Goal: Task Accomplishment & Management: Manage account settings

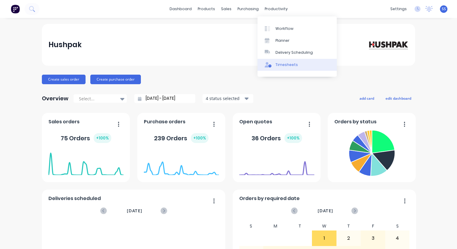
click at [282, 66] on div "Timesheets" at bounding box center [286, 64] width 22 height 5
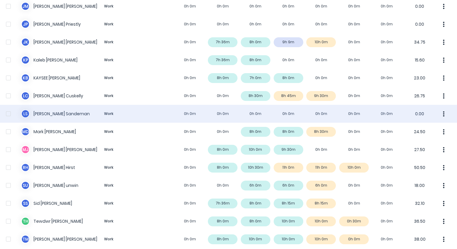
scroll to position [389, 0]
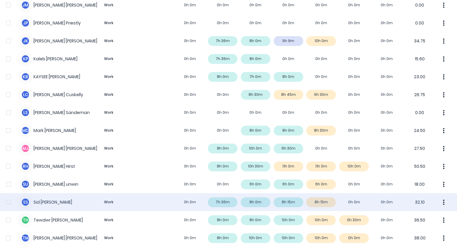
click at [328, 202] on div "S S [PERSON_NAME] Work 0h 0m 7h 36m 8h 0m 8h 15m 8h 15m 0h 0m 0h 0m 32.10" at bounding box center [228, 203] width 457 height 18
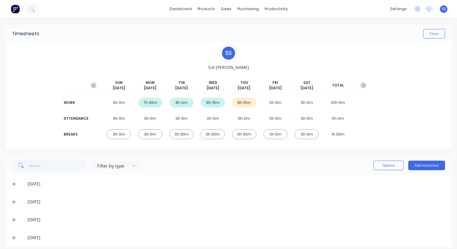
scroll to position [5, 0]
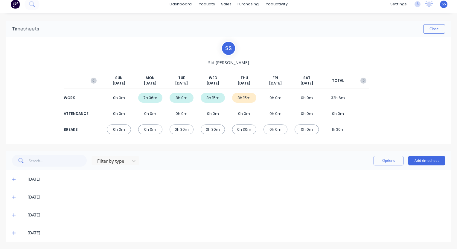
click at [13, 235] on icon at bounding box center [14, 233] width 4 height 4
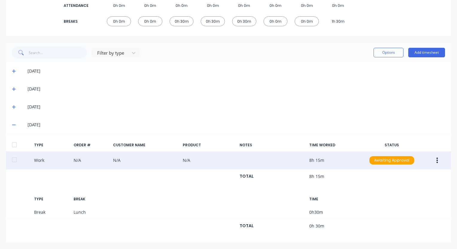
click at [436, 161] on icon "button" at bounding box center [436, 160] width 1 height 7
click at [409, 151] on div "Duplicate" at bounding box center [416, 150] width 46 height 9
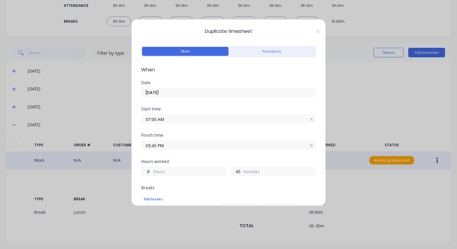
click at [207, 148] on input "03:45 PM" at bounding box center [228, 145] width 174 height 9
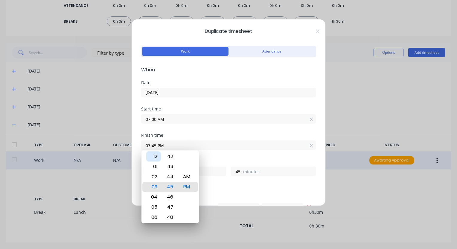
click at [154, 155] on div "12" at bounding box center [153, 157] width 15 height 10
type input "12:45 PM"
type input "5"
type input "12:43 PM"
type input "43"
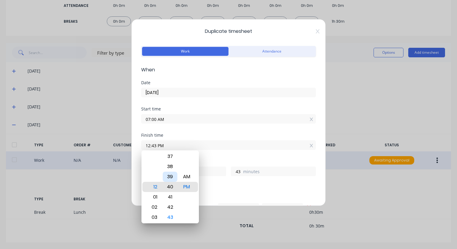
type input "12:40 PM"
type input "40"
type input "12:38 PM"
type input "38"
type input "12:36 PM"
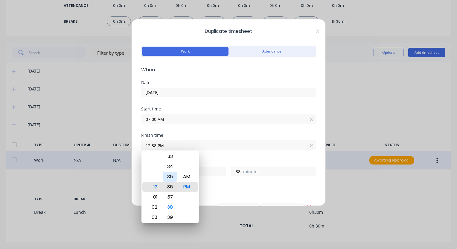
type input "36"
type input "12:34 PM"
type input "34"
type input "12:33 PM"
type input "33"
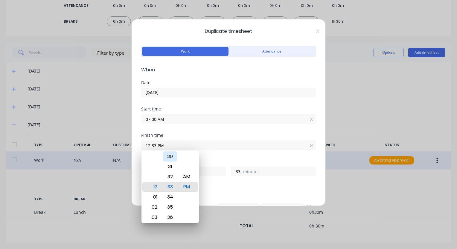
click at [171, 157] on div "30" at bounding box center [170, 157] width 15 height 10
type input "12:30 PM"
type input "30"
click at [264, 132] on div "Start time 07:00 AM" at bounding box center [228, 120] width 175 height 26
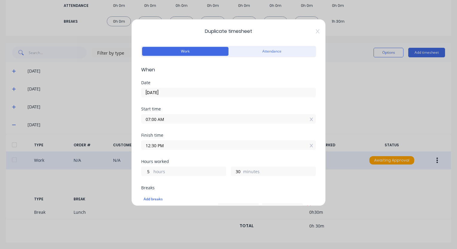
scroll to position [90, 0]
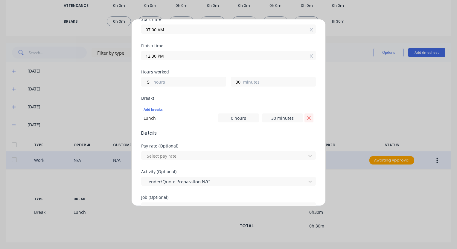
click at [307, 119] on icon "Remove Lunch" at bounding box center [309, 118] width 5 height 5
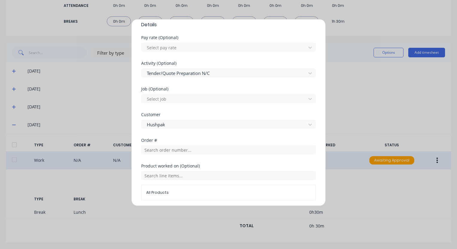
scroll to position [150, 0]
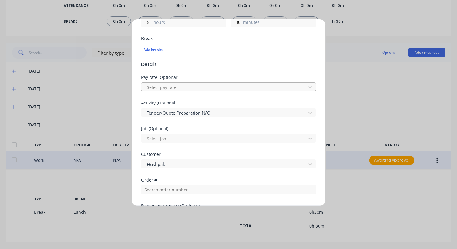
click at [244, 89] on div at bounding box center [224, 87] width 157 height 7
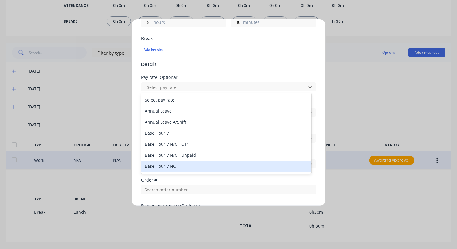
click at [189, 164] on div "Base Hourly NC" at bounding box center [226, 166] width 170 height 11
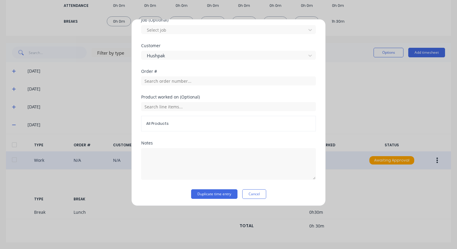
scroll to position [259, 0]
click at [220, 194] on button "Duplicate time entry" at bounding box center [214, 194] width 46 height 10
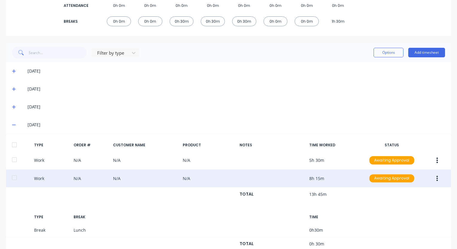
click at [13, 127] on icon at bounding box center [14, 125] width 4 height 4
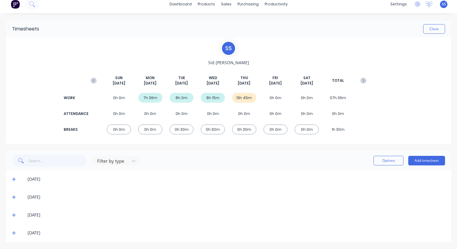
click at [15, 234] on icon at bounding box center [14, 233] width 4 height 4
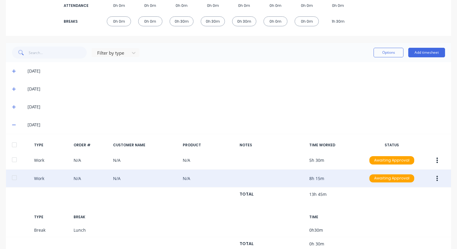
scroll to position [131, 0]
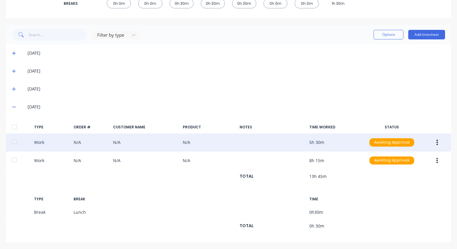
click at [434, 144] on button "button" at bounding box center [437, 142] width 14 height 11
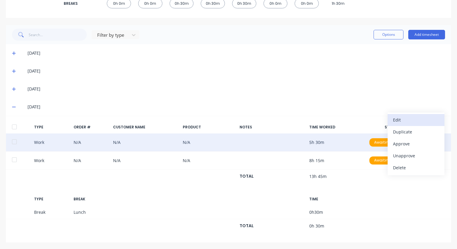
click at [401, 119] on div "Edit" at bounding box center [416, 120] width 46 height 9
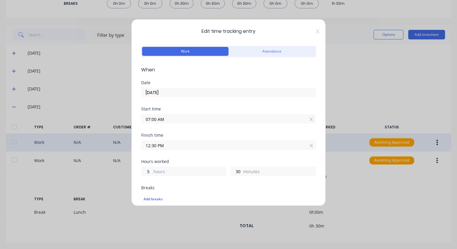
click at [190, 97] on label "[DATE]" at bounding box center [228, 93] width 175 height 10
click at [190, 97] on input "[DATE]" at bounding box center [228, 92] width 174 height 9
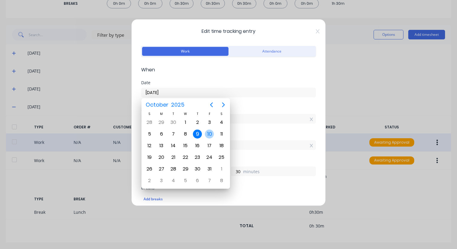
click at [207, 138] on div "10" at bounding box center [209, 134] width 12 height 11
type input "[DATE]"
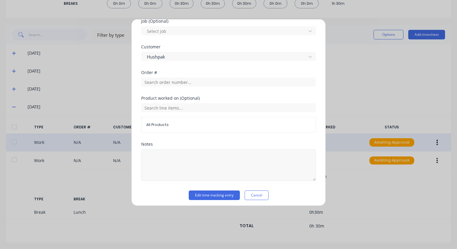
scroll to position [259, 0]
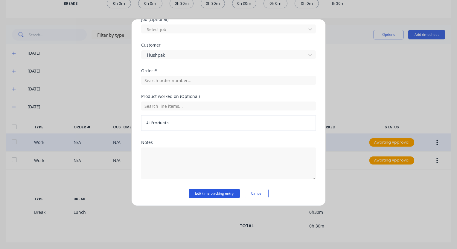
click at [219, 194] on button "Edit time tracking entry" at bounding box center [214, 194] width 51 height 10
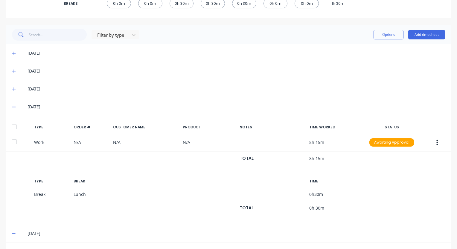
click at [11, 109] on div "[DATE]" at bounding box center [228, 107] width 445 height 18
click at [12, 109] on icon at bounding box center [14, 107] width 4 height 4
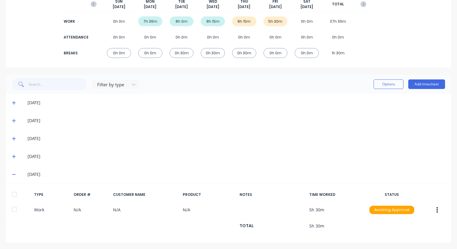
click at [15, 175] on icon at bounding box center [14, 175] width 4 height 4
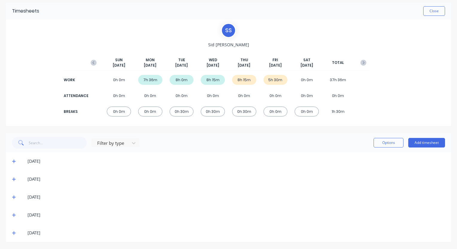
click at [12, 181] on icon at bounding box center [14, 179] width 4 height 4
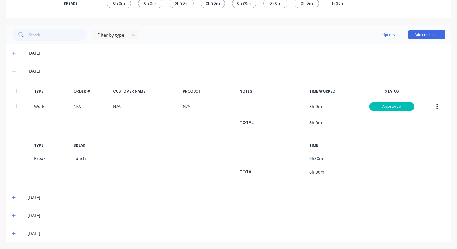
click at [15, 71] on icon at bounding box center [14, 71] width 4 height 1
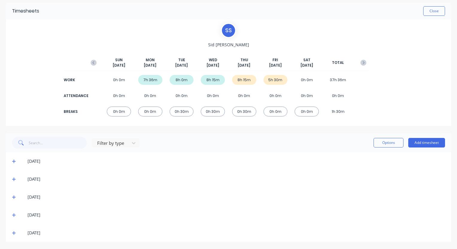
click at [14, 233] on icon at bounding box center [14, 234] width 4 height 4
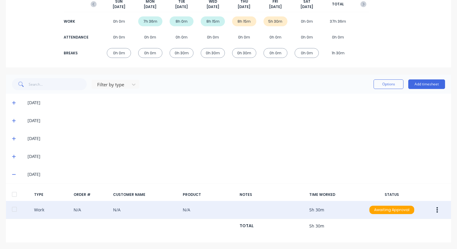
click at [436, 209] on button "button" at bounding box center [437, 210] width 14 height 11
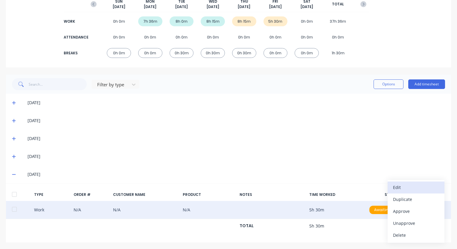
click at [401, 186] on div "Edit" at bounding box center [416, 187] width 46 height 9
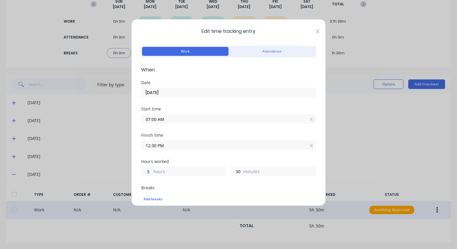
click at [316, 32] on icon at bounding box center [318, 31] width 4 height 5
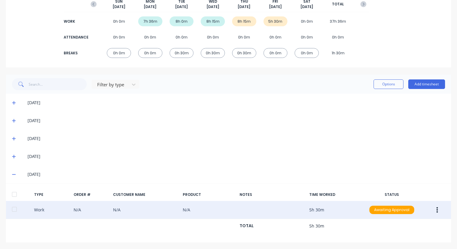
click at [13, 175] on icon at bounding box center [14, 175] width 4 height 4
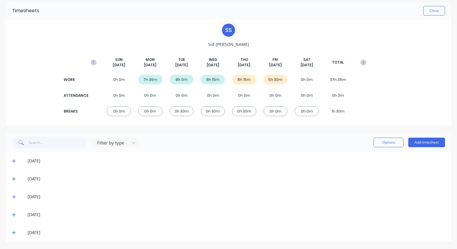
scroll to position [23, 0]
click at [14, 234] on icon at bounding box center [14, 234] width 4 height 4
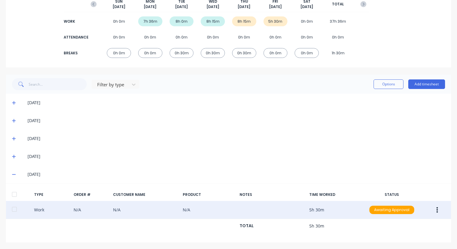
click at [436, 208] on icon "button" at bounding box center [436, 210] width 1 height 7
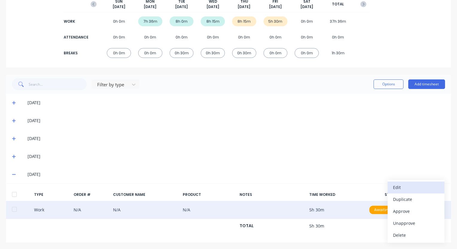
click at [409, 185] on div "Edit" at bounding box center [416, 187] width 46 height 9
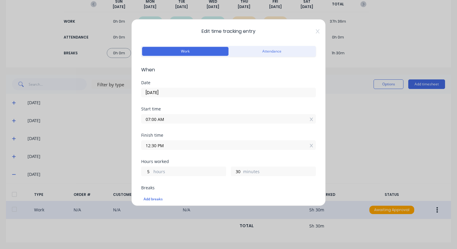
click at [198, 149] on input "12:30 PM" at bounding box center [228, 145] width 174 height 9
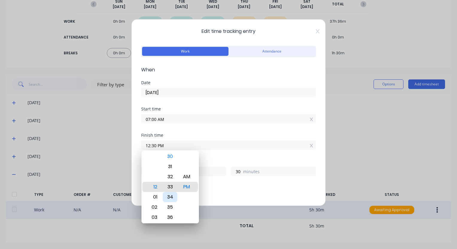
type input "12:33 PM"
type input "33"
type input "12:35 PM"
type input "35"
type input "12:37 PM"
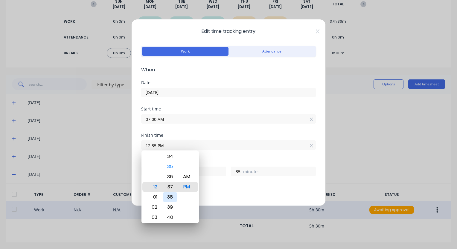
type input "37"
type input "12:39 PM"
type input "39"
click at [157, 195] on div "01" at bounding box center [153, 197] width 15 height 10
type input "01:39 PM"
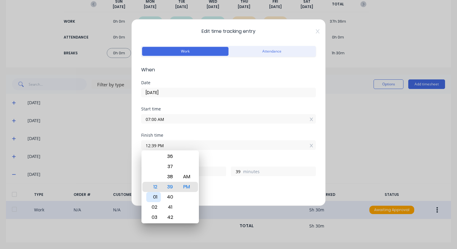
type input "6"
type input "01:34 PM"
type input "34"
type input "01:29 PM"
type input "29"
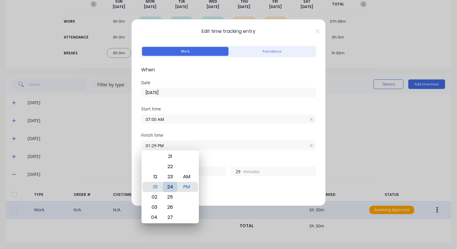
type input "01:24 PM"
type input "24"
type input "01:07 PM"
type input "7"
type input "01:02 PM"
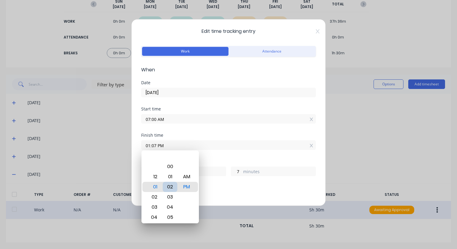
type input "2"
click at [169, 166] on div "00" at bounding box center [170, 167] width 15 height 10
type input "01:00 PM"
type input "0"
click at [295, 158] on div "Finish time 01:00 PM" at bounding box center [228, 146] width 175 height 26
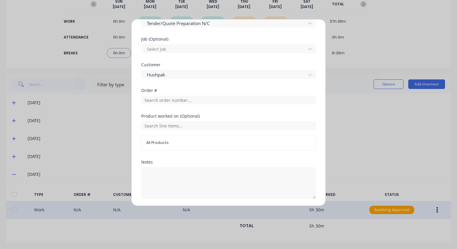
scroll to position [259, 0]
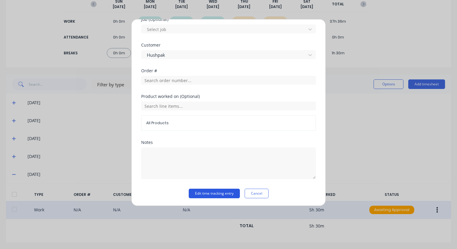
click at [217, 194] on button "Edit time tracking entry" at bounding box center [214, 194] width 51 height 10
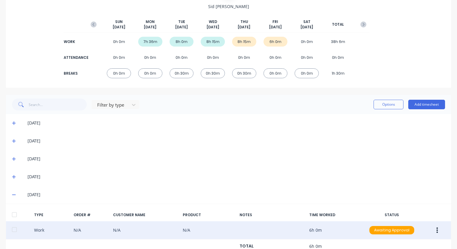
scroll to position [81, 0]
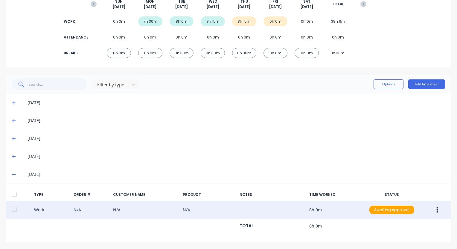
click at [11, 175] on div "[DATE]" at bounding box center [228, 175] width 445 height 18
click at [13, 176] on icon at bounding box center [14, 175] width 4 height 4
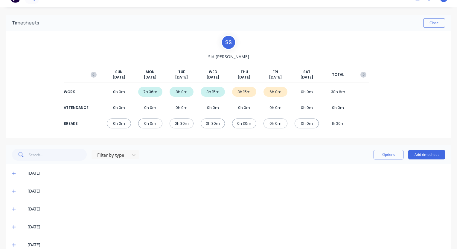
scroll to position [0, 0]
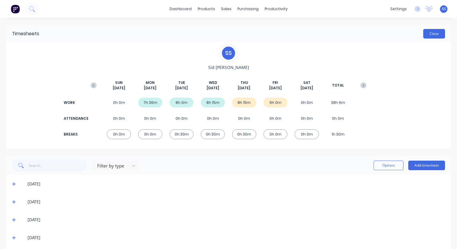
click at [425, 36] on button "Close" at bounding box center [434, 34] width 22 height 10
